Goal: Book appointment/travel/reservation

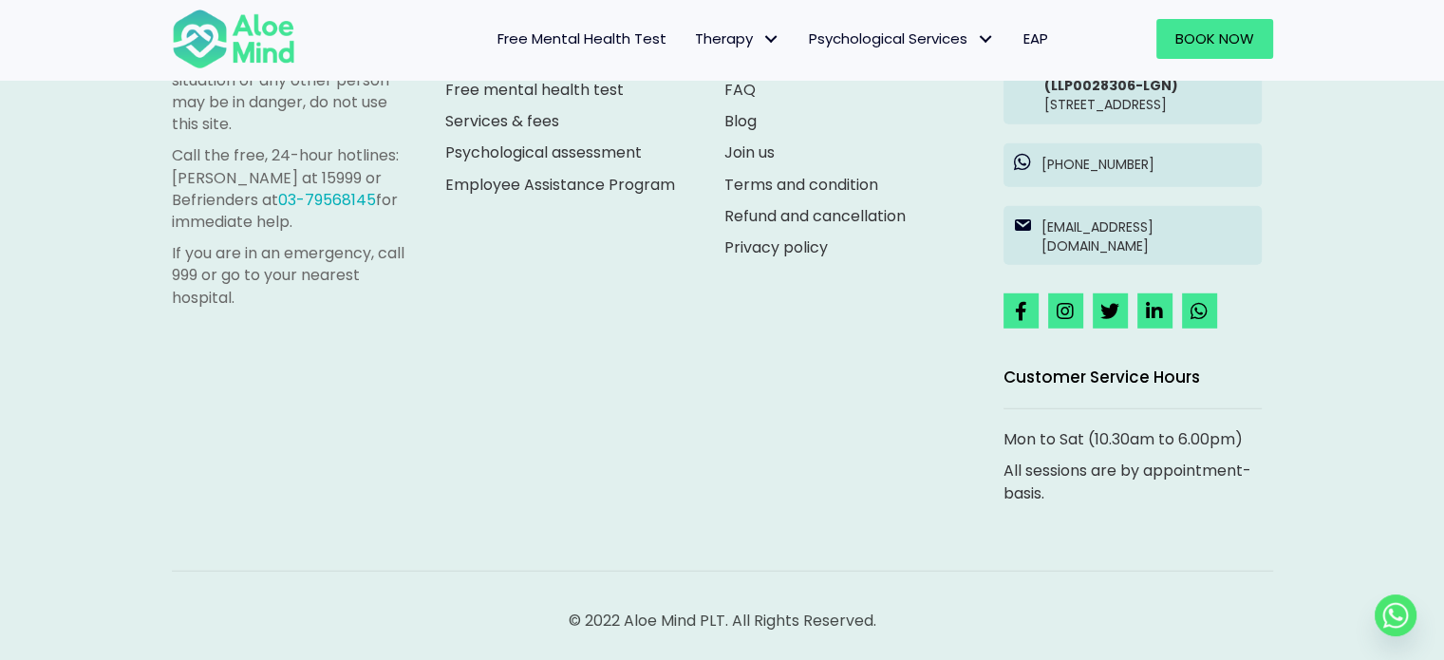
scroll to position [5317, 0]
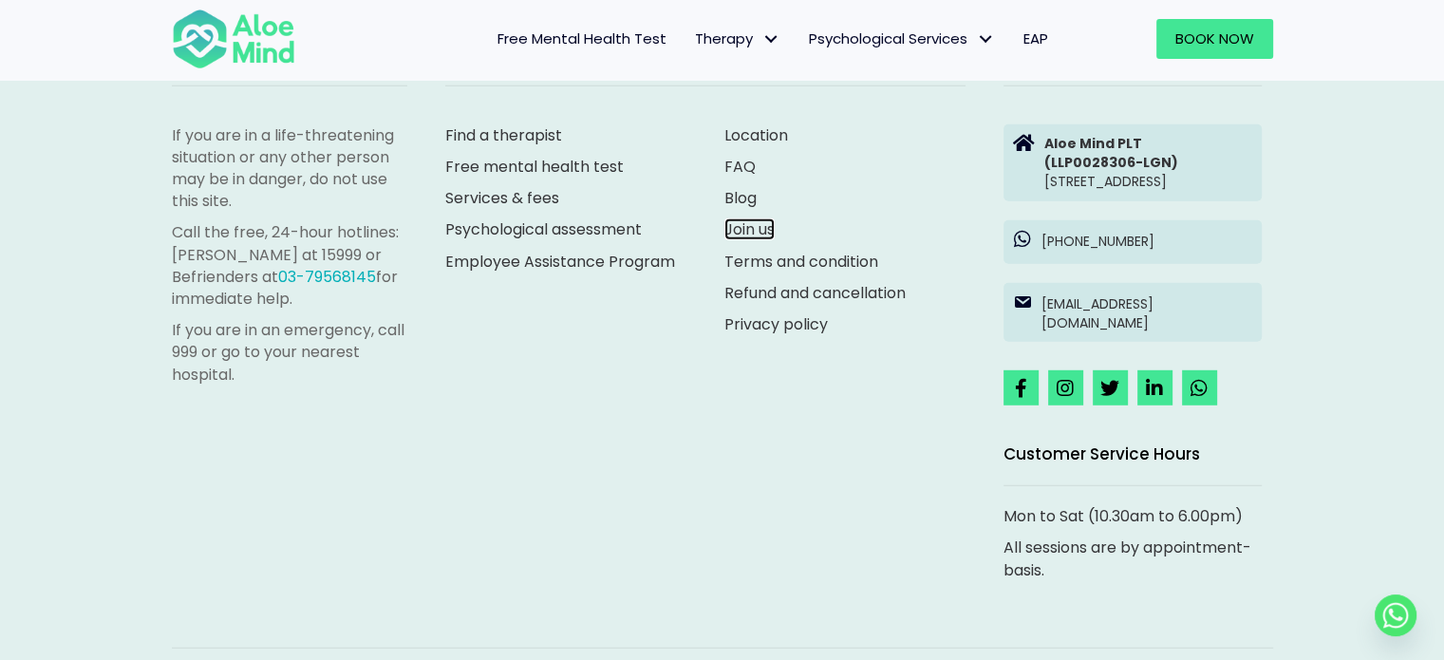
click at [748, 228] on link "Join us" at bounding box center [749, 229] width 50 height 22
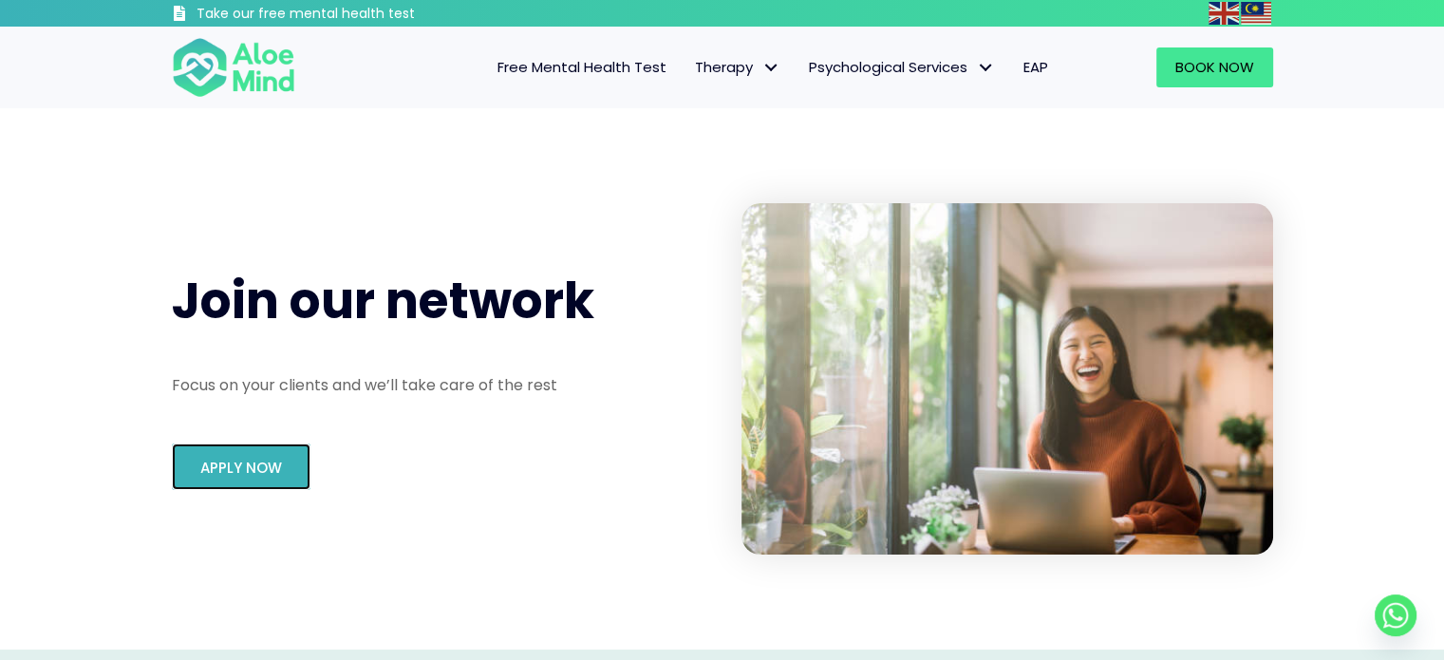
click at [233, 449] on link "Apply Now" at bounding box center [241, 466] width 139 height 47
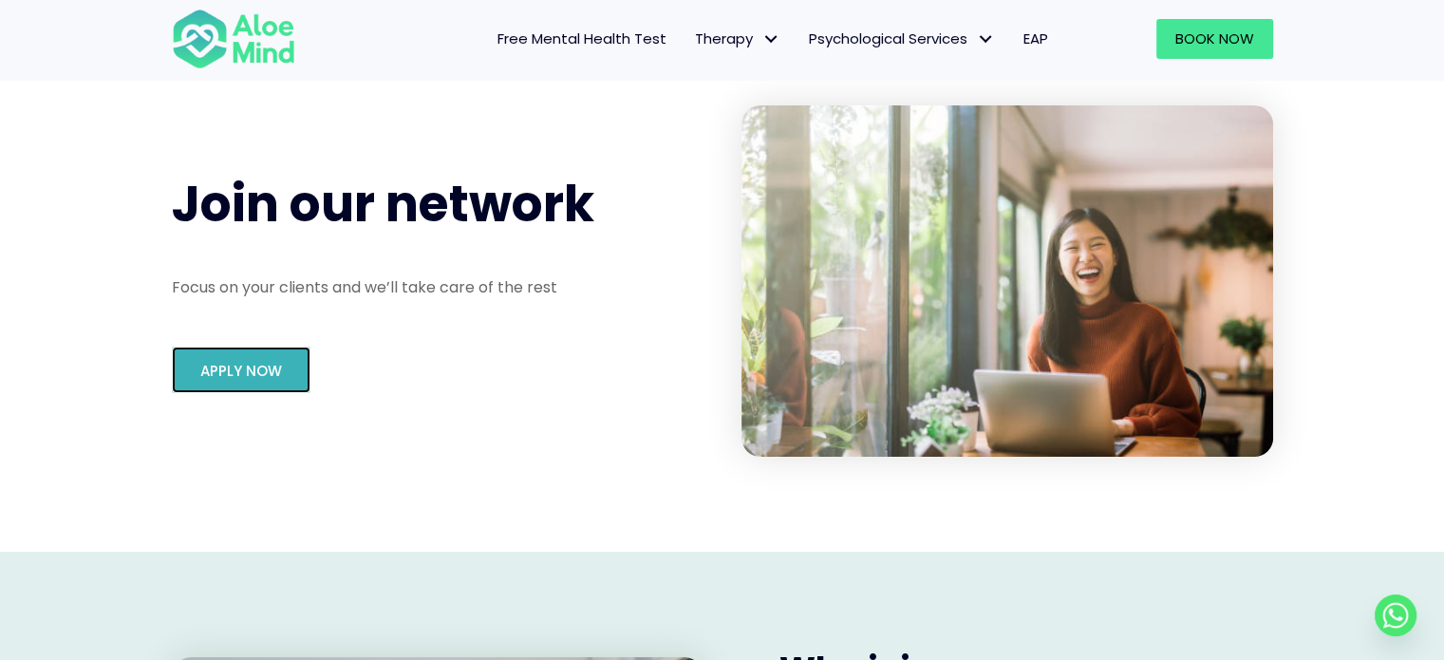
click at [283, 375] on link "Apply Now" at bounding box center [241, 370] width 139 height 47
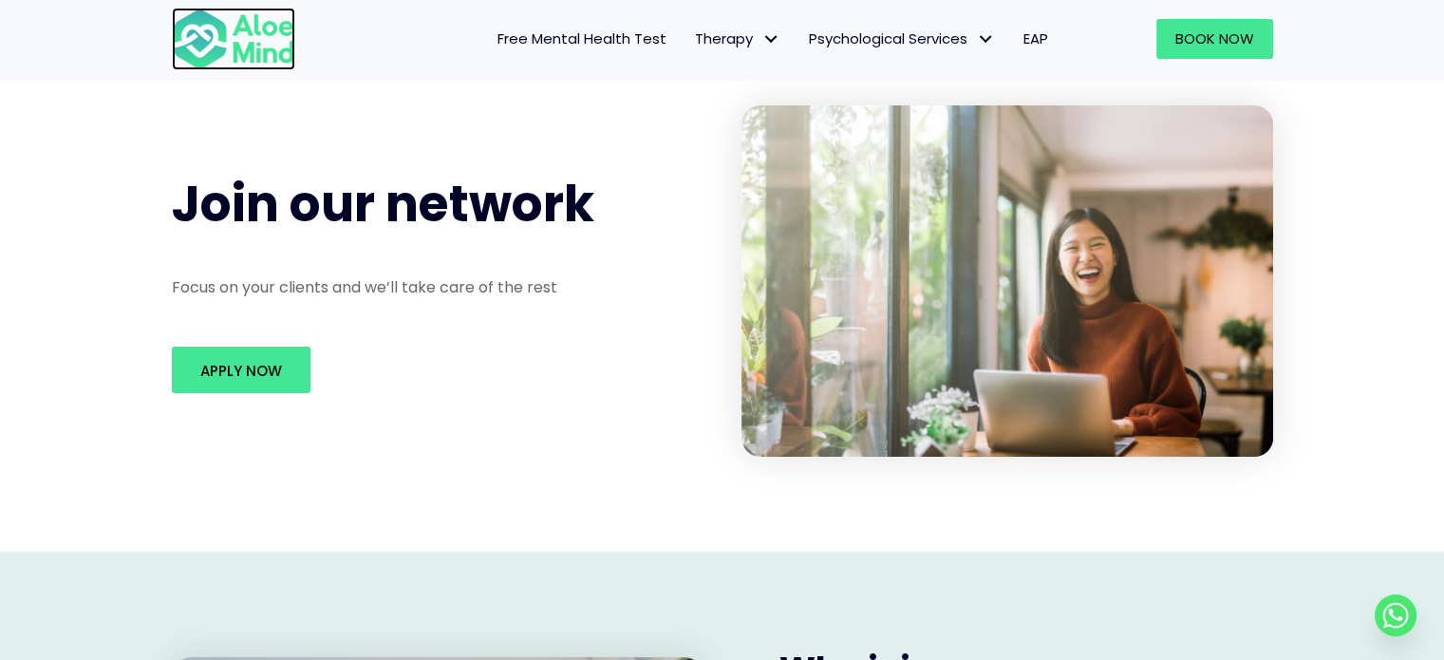
click at [266, 67] on img at bounding box center [233, 39] width 123 height 63
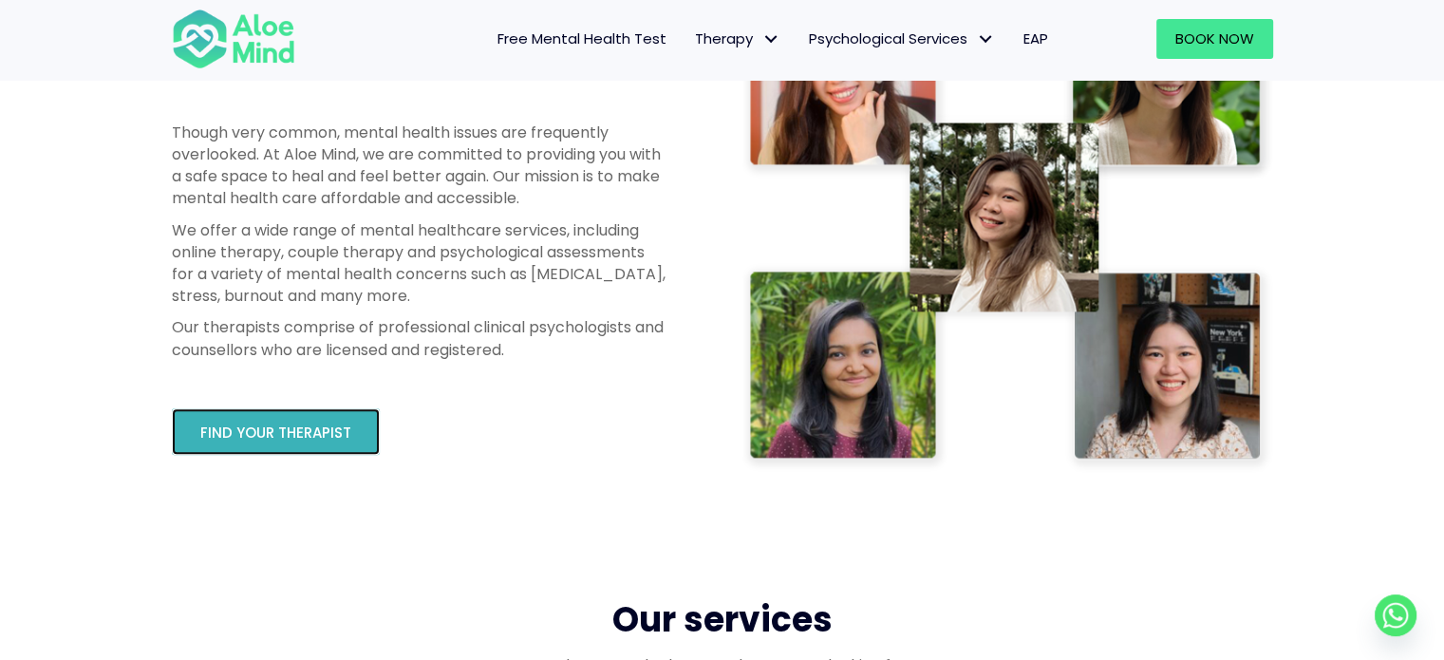
click at [330, 432] on span "Find your therapist" at bounding box center [275, 433] width 151 height 20
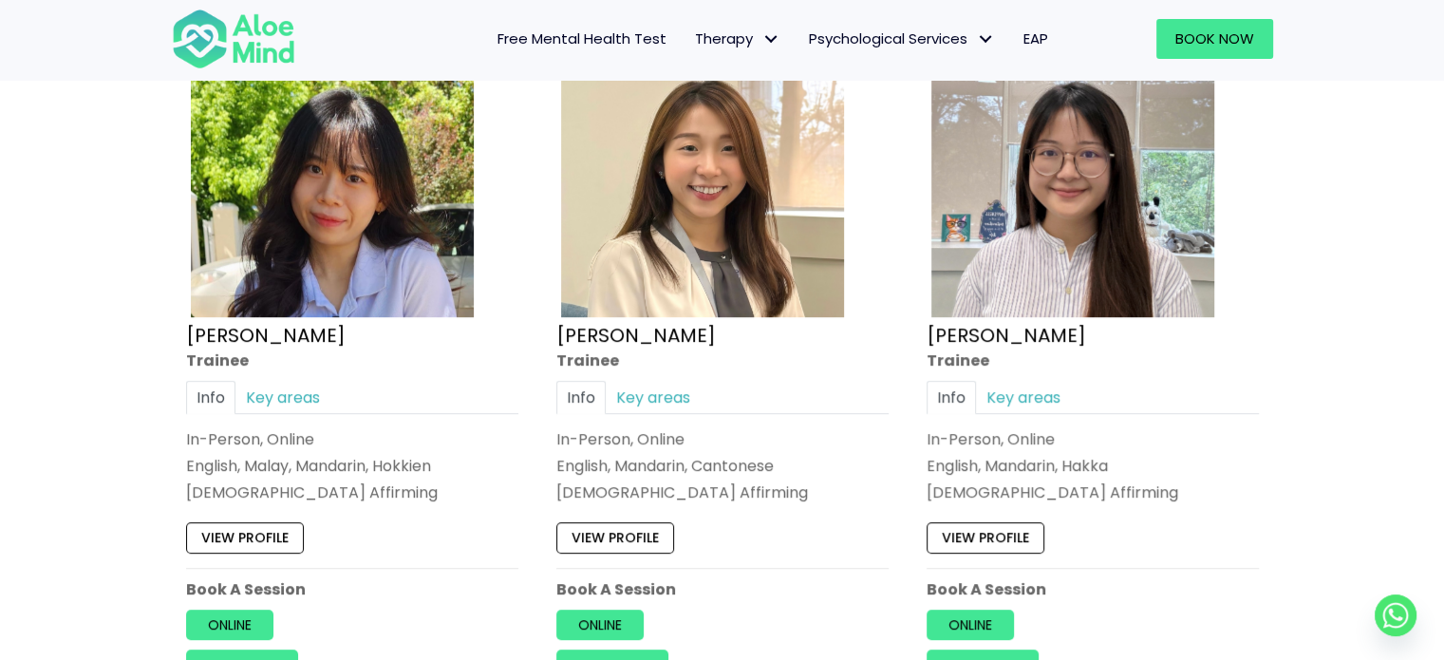
scroll to position [950, 0]
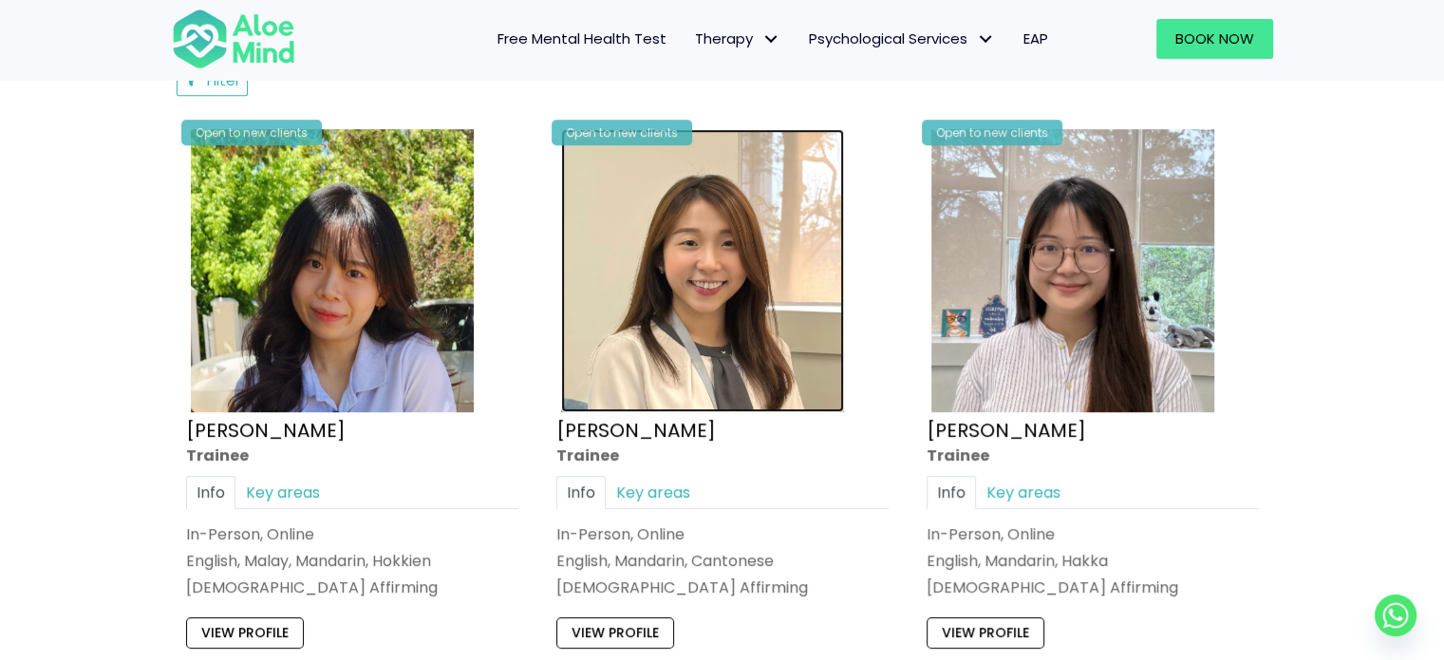
click at [685, 389] on img at bounding box center [702, 270] width 283 height 283
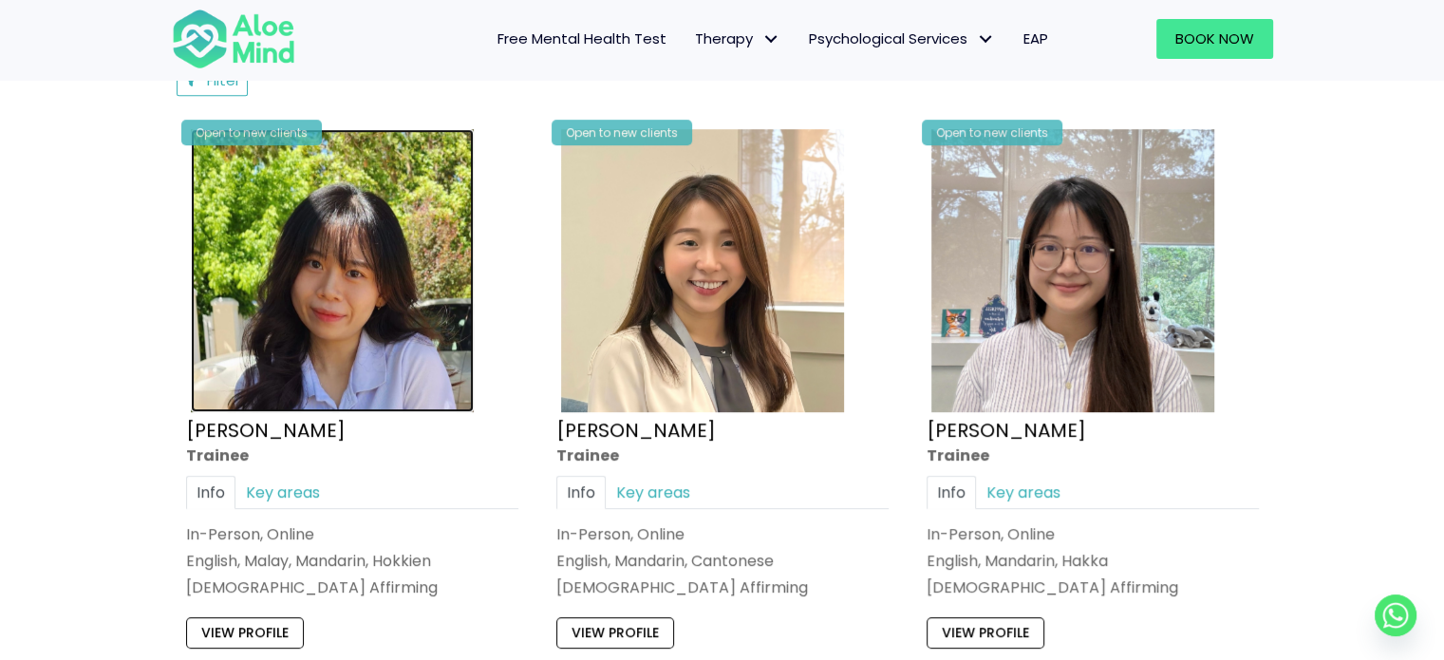
click at [425, 250] on img at bounding box center [332, 270] width 283 height 283
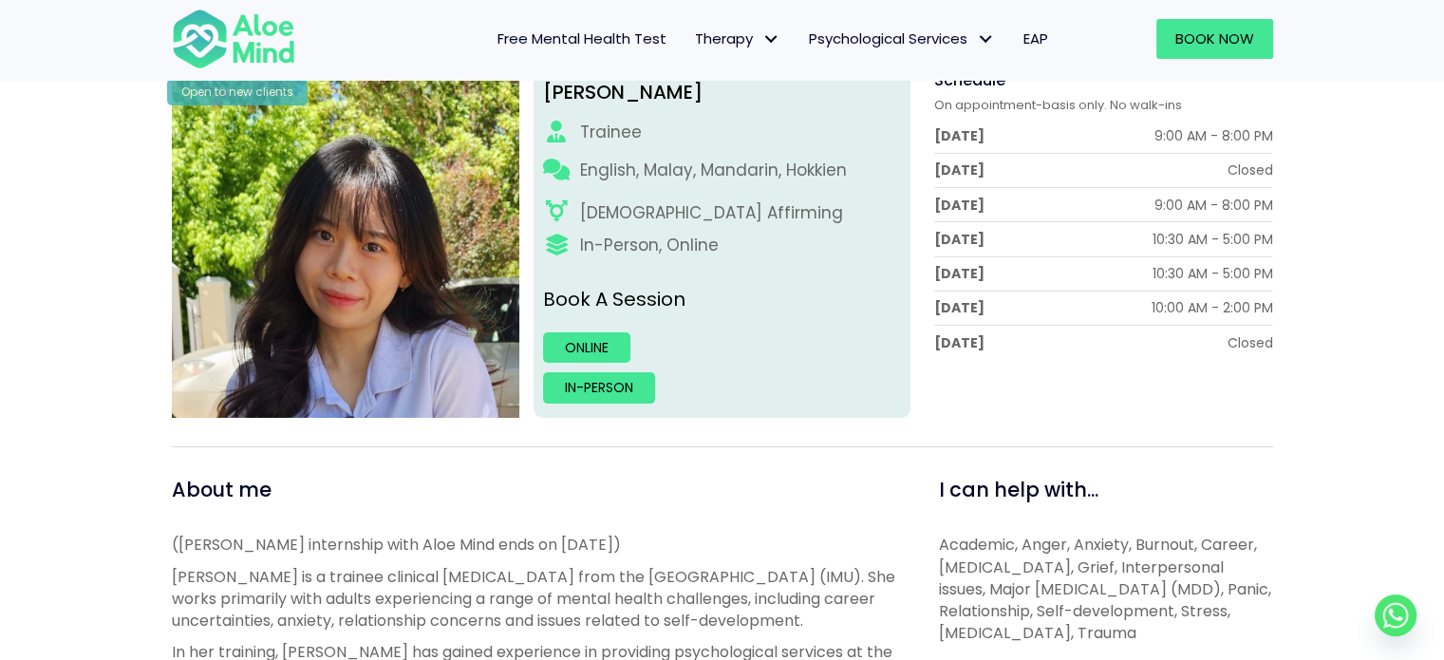
scroll to position [380, 0]
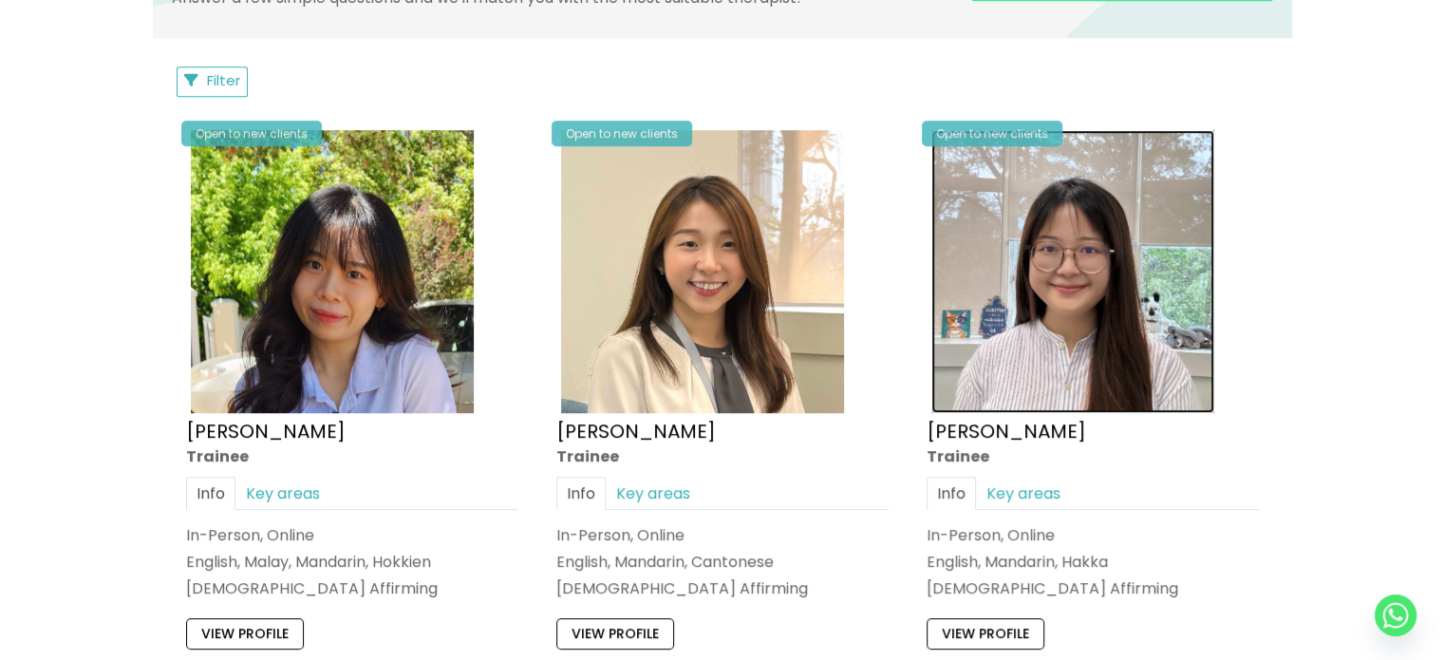
click at [1035, 329] on img at bounding box center [1072, 271] width 283 height 283
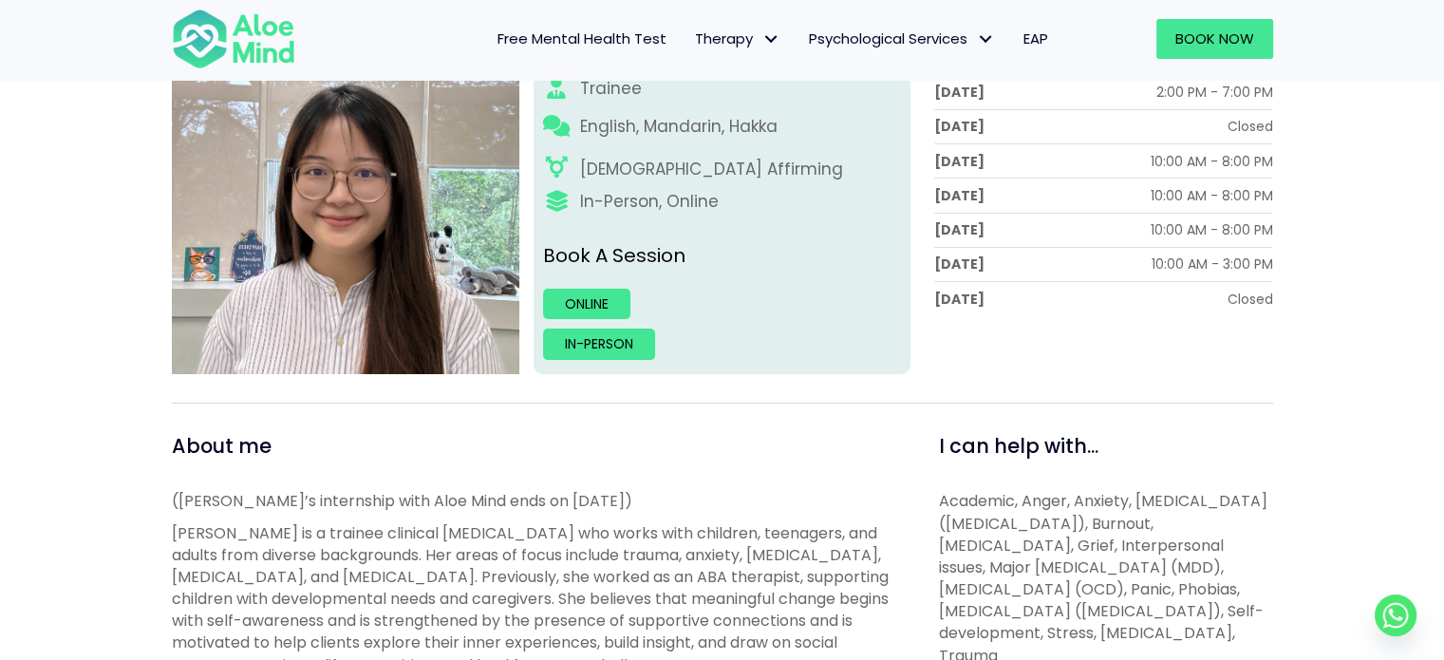
scroll to position [380, 0]
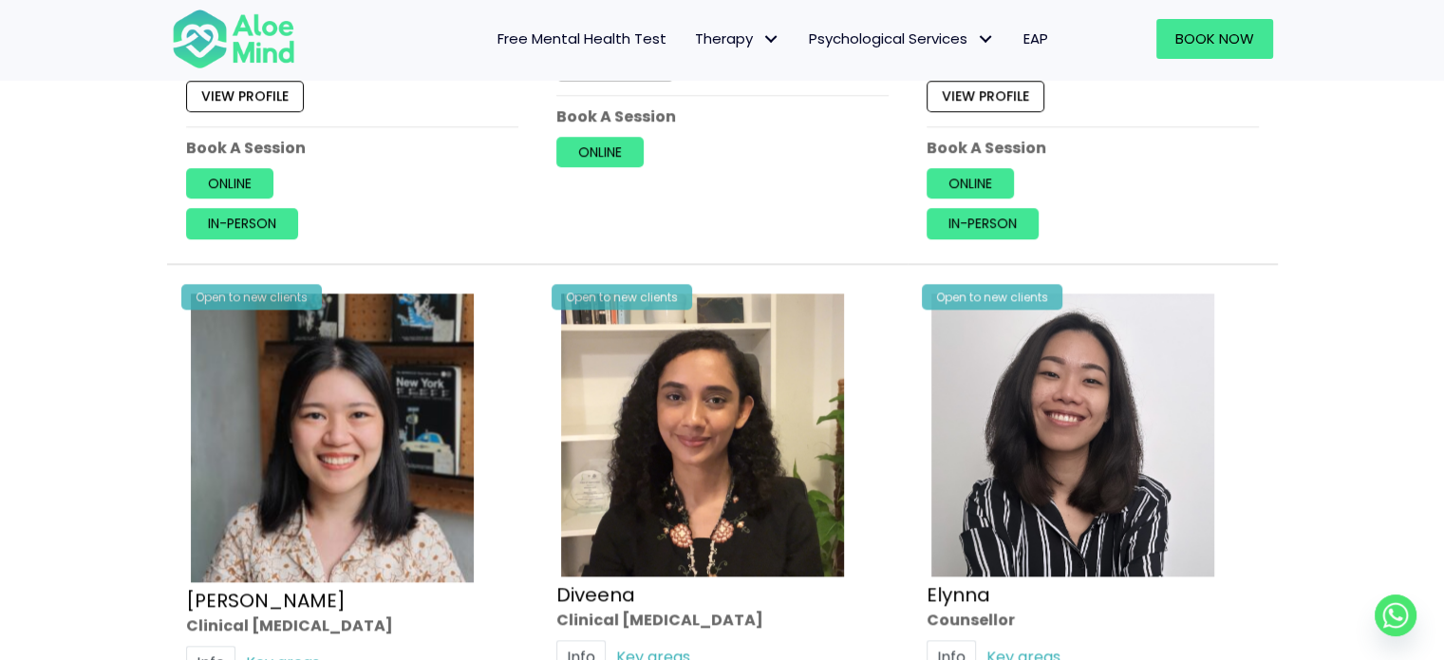
scroll to position [1711, 0]
